Goal: Task Accomplishment & Management: Use online tool/utility

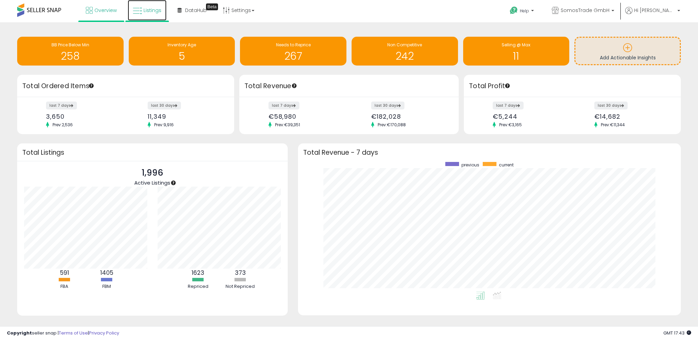
drag, startPoint x: 0, startPoint y: 0, endPoint x: 155, endPoint y: 12, distance: 155.0
click at [155, 12] on span "Listings" at bounding box center [153, 10] width 18 height 7
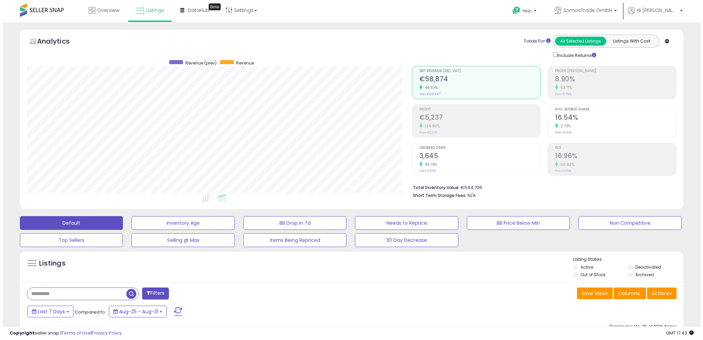
scroll to position [141, 385]
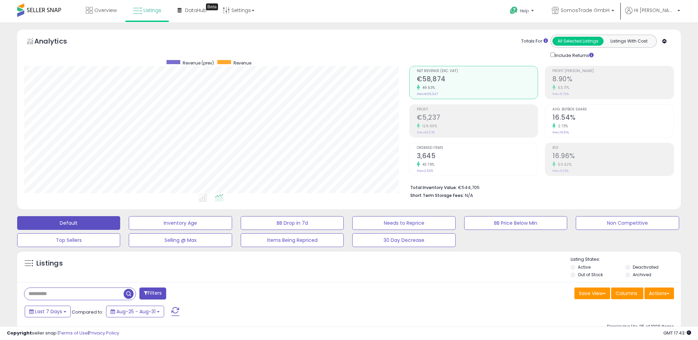
click at [664, 295] on button "Actions" at bounding box center [660, 294] width 30 height 12
click at [644, 307] on link "Import" at bounding box center [631, 308] width 75 height 11
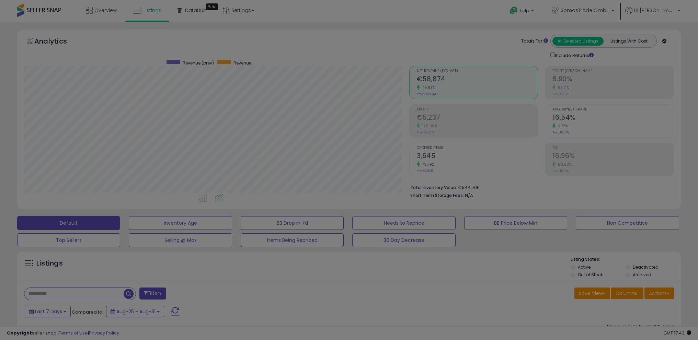
scroll to position [141, 388]
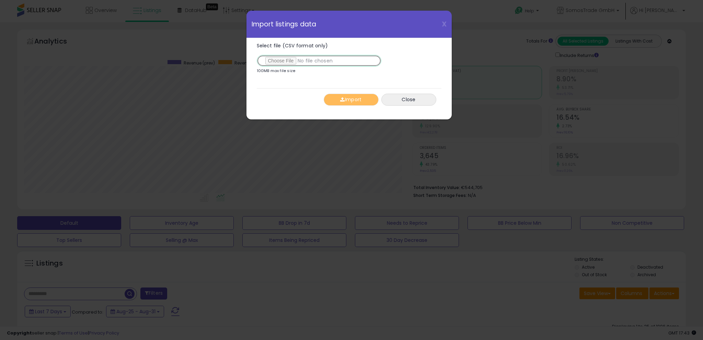
click at [287, 59] on input "Select file (CSV format only)" at bounding box center [319, 61] width 125 height 12
type input "**********"
click at [372, 99] on button "Import" at bounding box center [351, 100] width 55 height 12
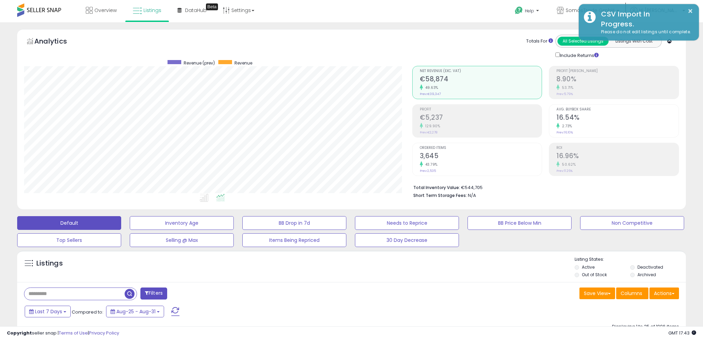
scroll to position [343252, 343008]
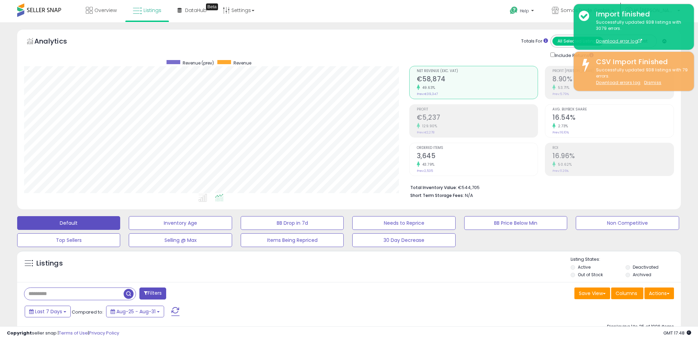
click at [668, 239] on div "Default Inventory Age BB Drop in 7d Needs to Reprice BB Price Below Min Non Com…" at bounding box center [349, 230] width 681 height 34
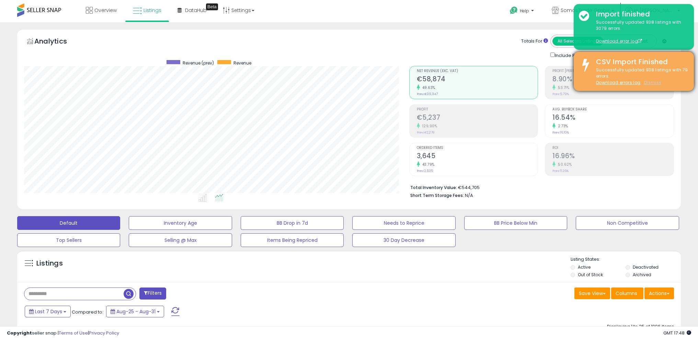
click at [653, 82] on u "Dismiss" at bounding box center [652, 83] width 17 height 6
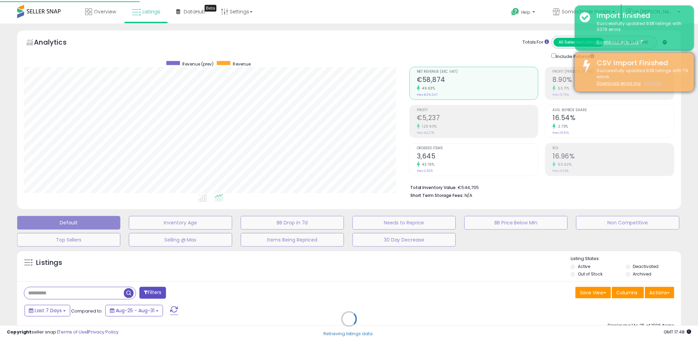
scroll to position [141, 388]
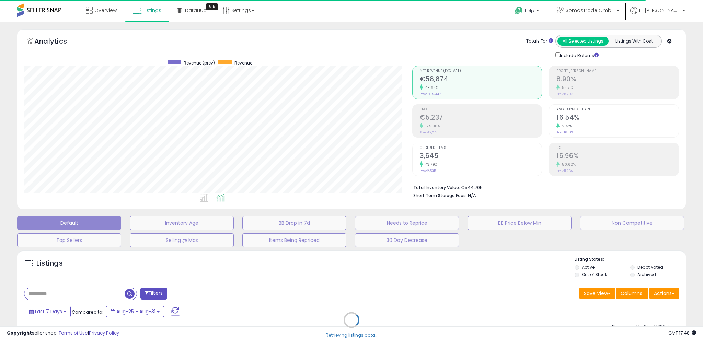
click at [669, 294] on div "Retrieving listings data.." at bounding box center [351, 325] width 679 height 156
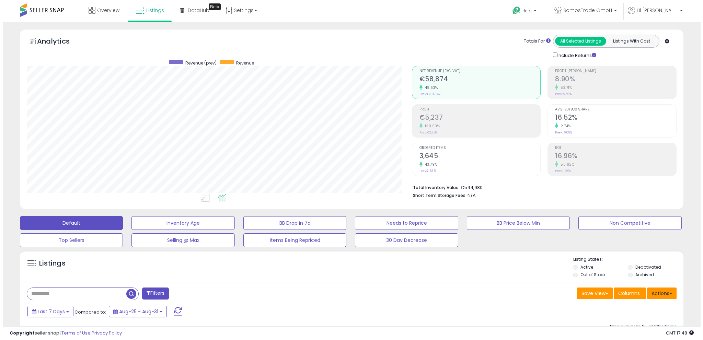
scroll to position [141, 385]
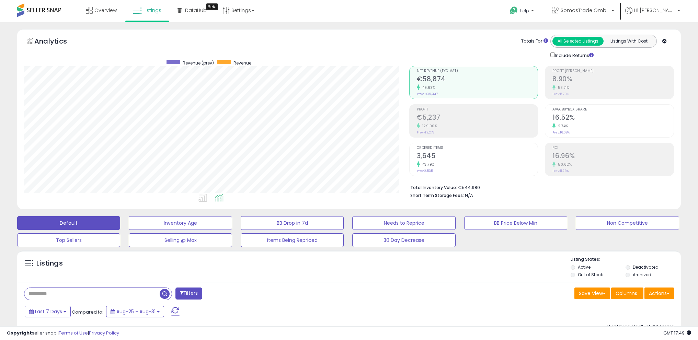
click at [69, 294] on input "text" at bounding box center [91, 294] width 135 height 12
type input "*******"
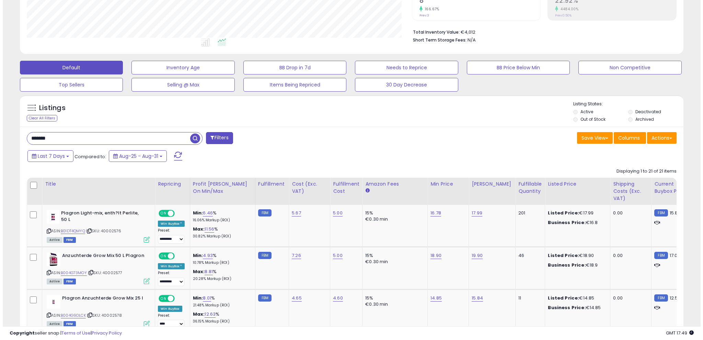
scroll to position [157, 0]
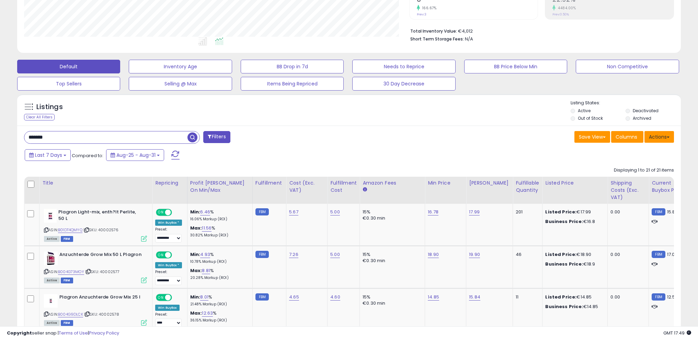
click at [659, 136] on button "Actions" at bounding box center [660, 137] width 30 height 12
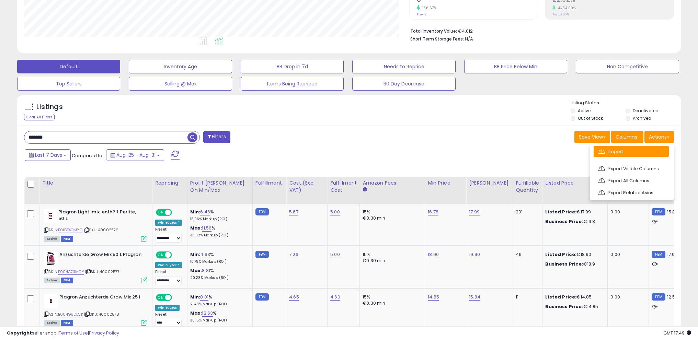
click at [654, 151] on link "Import" at bounding box center [631, 151] width 75 height 11
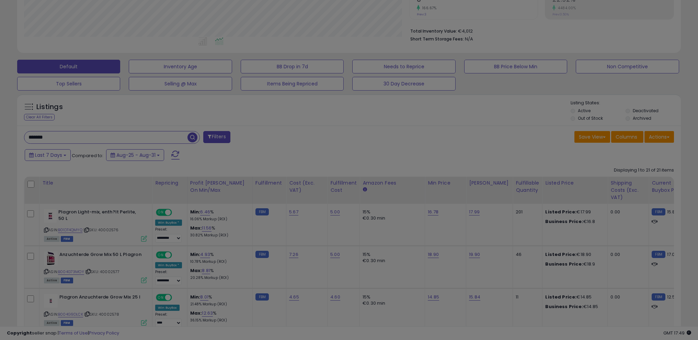
scroll to position [141, 388]
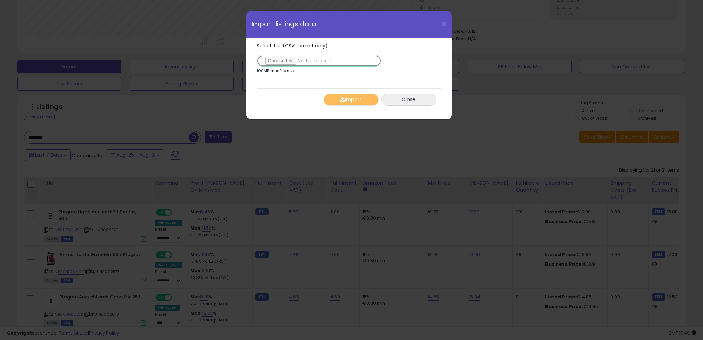
click at [284, 57] on input "Select file (CSV format only)" at bounding box center [319, 61] width 125 height 12
type input "**********"
click at [351, 100] on button "Import" at bounding box center [351, 100] width 55 height 12
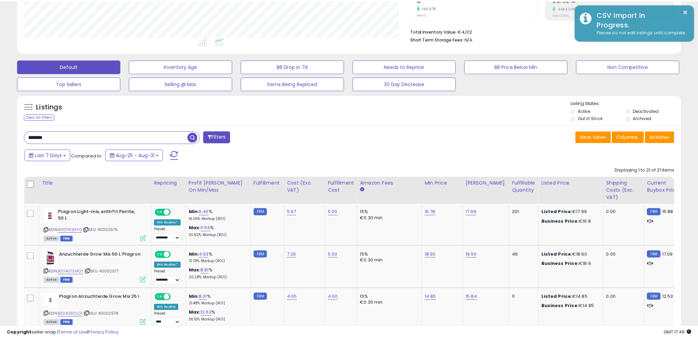
scroll to position [343252, 343008]
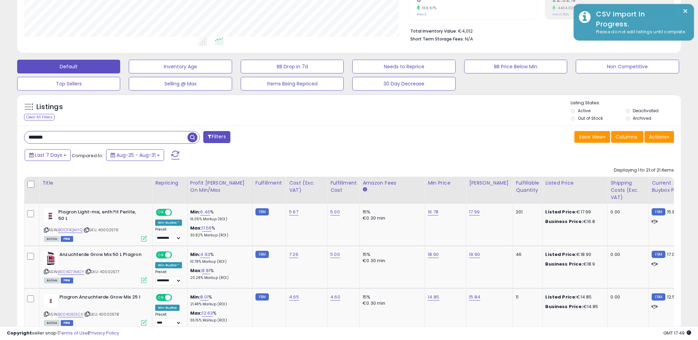
click at [192, 137] on span "button" at bounding box center [192, 138] width 10 height 10
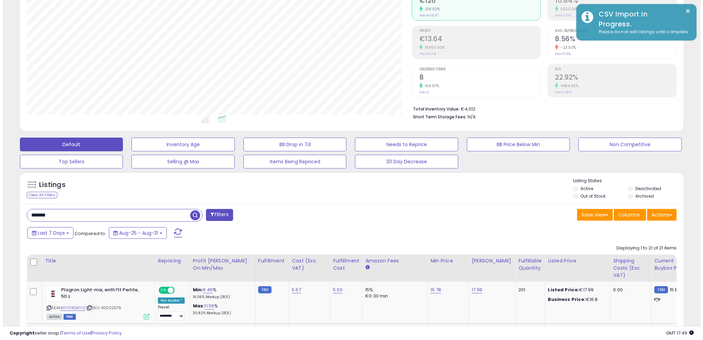
scroll to position [141, 385]
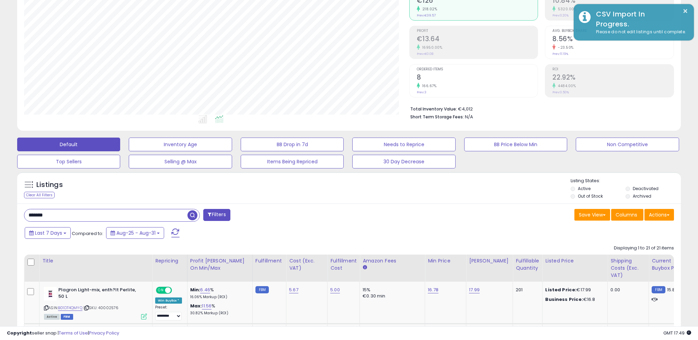
click at [192, 215] on span "button" at bounding box center [192, 215] width 10 height 10
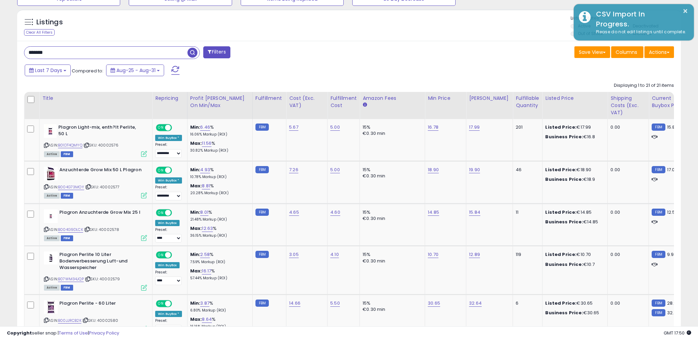
scroll to position [242, 0]
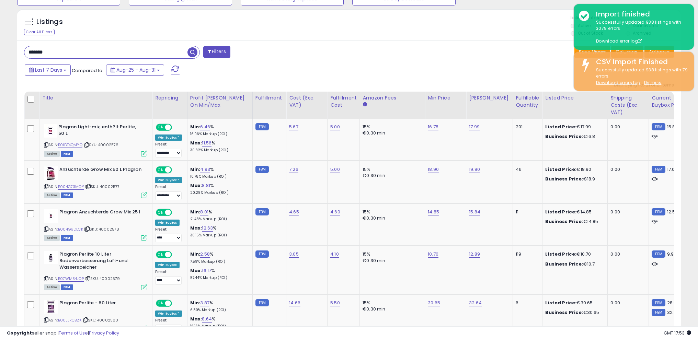
click at [193, 49] on span "button" at bounding box center [192, 52] width 10 height 10
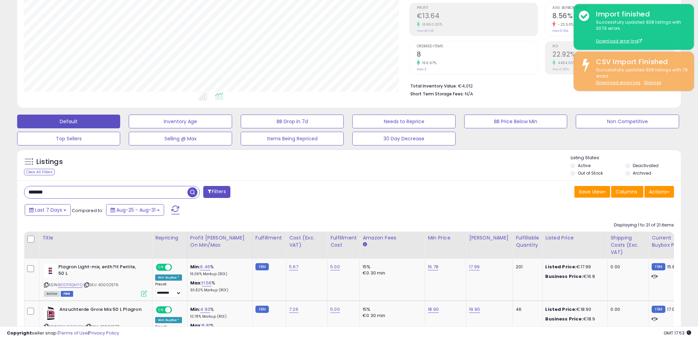
scroll to position [111, 0]
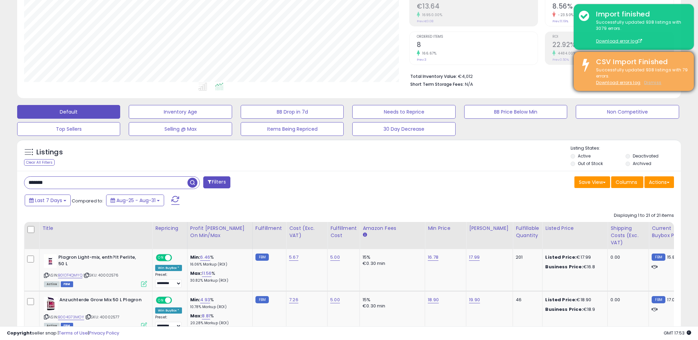
click at [652, 81] on u "Dismiss" at bounding box center [652, 83] width 17 height 6
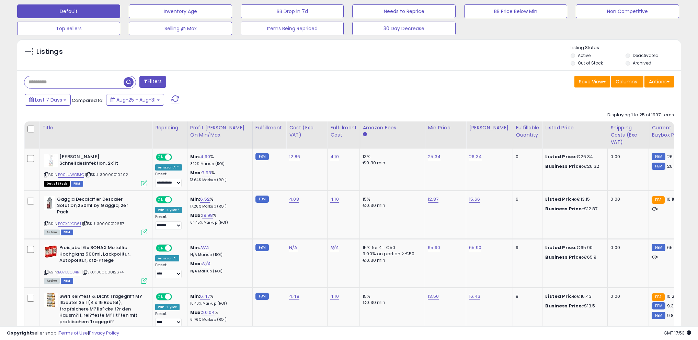
scroll to position [214, 0]
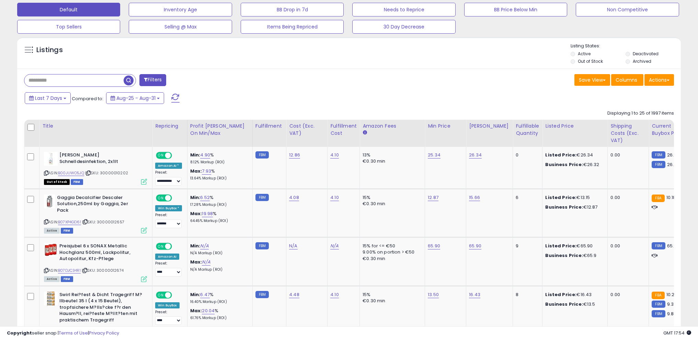
click at [67, 81] on input "text" at bounding box center [73, 81] width 99 height 12
type input "*******"
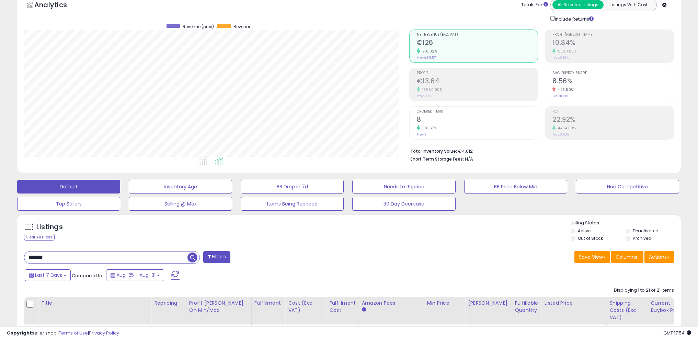
scroll to position [0, 0]
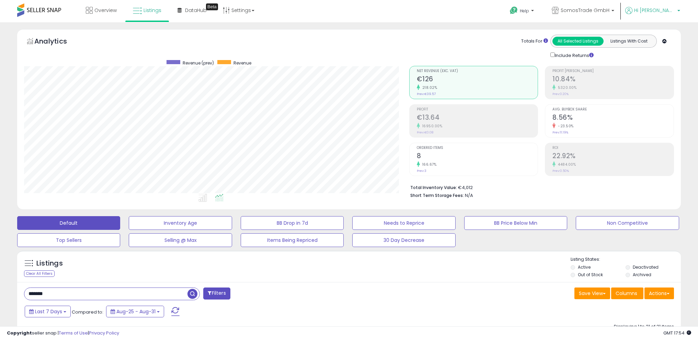
click at [666, 9] on span "Hi [PERSON_NAME]" at bounding box center [654, 10] width 41 height 7
click at [661, 68] on li "Logout" at bounding box center [664, 73] width 29 height 17
click at [662, 71] on link "Logout" at bounding box center [664, 72] width 15 height 7
